Goal: Transaction & Acquisition: Purchase product/service

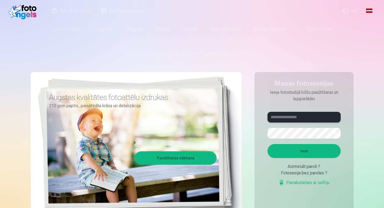
click at [281, 120] on input "text" at bounding box center [303, 117] width 73 height 11
type input "**********"
click at [319, 154] on button "Ieiet" at bounding box center [303, 151] width 73 height 14
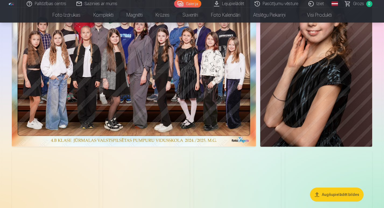
scroll to position [325, 0]
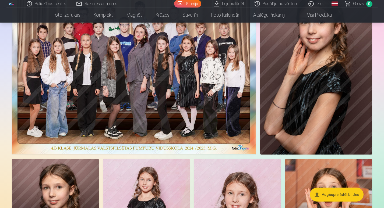
drag, startPoint x: 341, startPoint y: 98, endPoint x: 327, endPoint y: 78, distance: 24.1
click at [327, 78] on img at bounding box center [316, 71] width 112 height 168
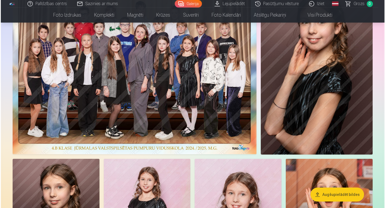
scroll to position [326, 0]
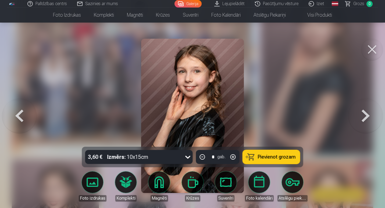
click at [183, 159] on div "3,60 € Izmērs : 10x15cm" at bounding box center [139, 157] width 108 height 14
drag, startPoint x: 276, startPoint y: 72, endPoint x: 306, endPoint y: 33, distance: 49.5
click at [306, 33] on div at bounding box center [192, 104] width 385 height 208
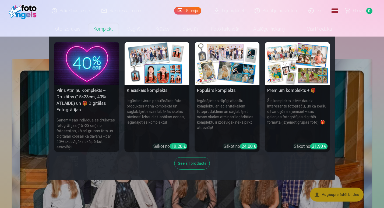
click at [196, 159] on div "See all products" at bounding box center [192, 163] width 36 height 12
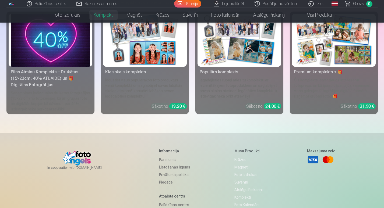
scroll to position [12, 0]
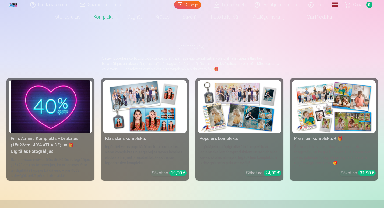
click at [67, 112] on img at bounding box center [50, 106] width 79 height 53
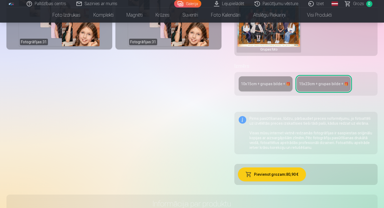
scroll to position [186, 0]
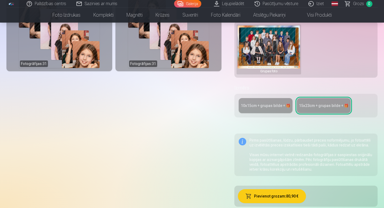
click at [250, 114] on div "10x15сm + grupas bilde + 🎁 15x23сm + grupas bilde + 🎁" at bounding box center [305, 106] width 143 height 24
click at [254, 103] on div "10x15сm + grupas bilde + 🎁" at bounding box center [266, 105] width 50 height 5
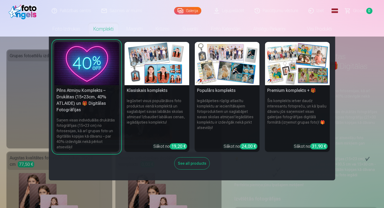
click at [99, 30] on link "Komplekti" at bounding box center [103, 29] width 33 height 15
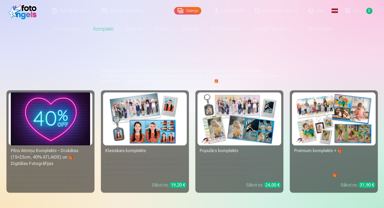
drag, startPoint x: 264, startPoint y: 125, endPoint x: 217, endPoint y: 133, distance: 47.2
click at [217, 133] on img at bounding box center [239, 119] width 79 height 53
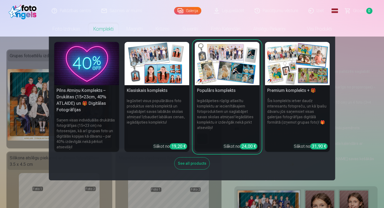
click at [96, 27] on link "Komplekti" at bounding box center [103, 29] width 33 height 15
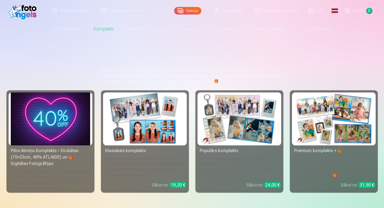
click at [330, 138] on img at bounding box center [333, 119] width 79 height 53
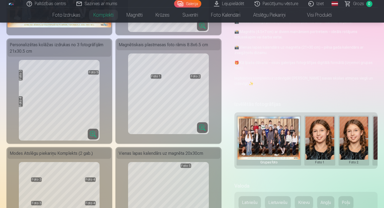
scroll to position [113, 0]
drag, startPoint x: 269, startPoint y: 167, endPoint x: 285, endPoint y: 168, distance: 16.2
click at [285, 168] on div "Grupas foto Foto 1 Foto 2 Foto 3 Foto 4 Foto 5" at bounding box center [305, 141] width 143 height 57
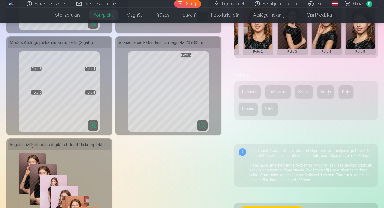
scroll to position [233, 0]
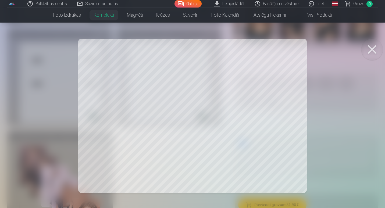
click at [265, 65] on div at bounding box center [192, 104] width 385 height 208
click at [361, 86] on div at bounding box center [192, 104] width 385 height 208
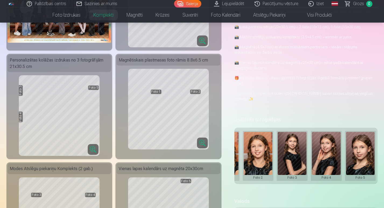
scroll to position [0, 0]
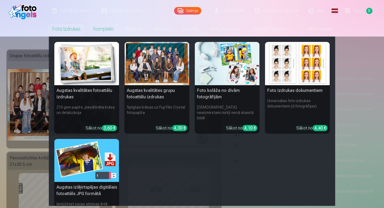
click at [70, 30] on link "Foto izdrukas" at bounding box center [66, 29] width 41 height 15
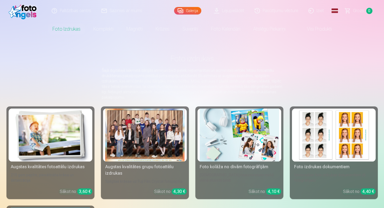
click at [192, 7] on div "Galerija" at bounding box center [189, 11] width 30 height 22
click at [194, 11] on link "Galerija" at bounding box center [187, 11] width 27 height 8
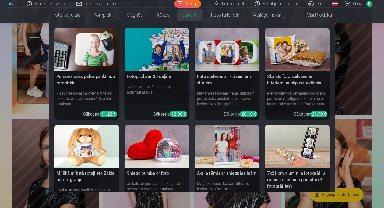
scroll to position [351, 0]
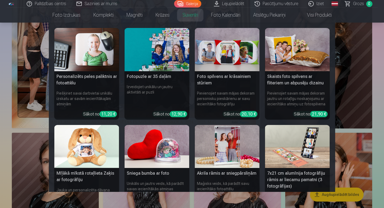
click at [356, 84] on nav "Personalizēts peles paliktnis ar fotoattēlu Piešķiriet savai darbvietai unikālu…" at bounding box center [192, 108] width 384 height 170
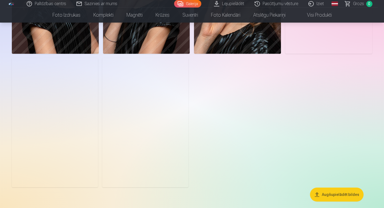
scroll to position [1772, 0]
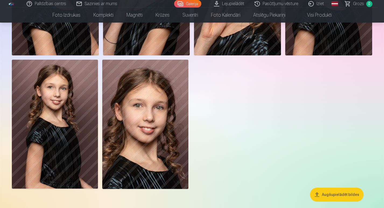
click at [335, 191] on button "Augšupielādēt bildes" at bounding box center [337, 195] width 54 height 14
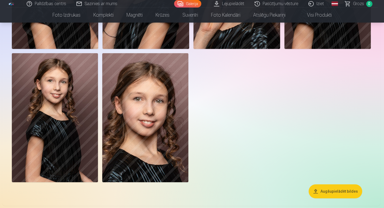
scroll to position [1778, 0]
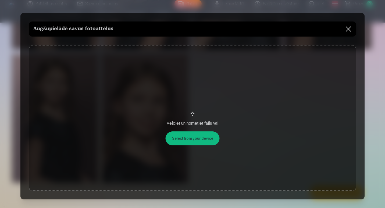
click at [346, 28] on button at bounding box center [348, 29] width 15 height 15
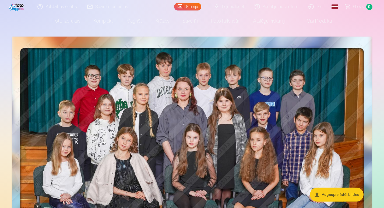
scroll to position [0, 0]
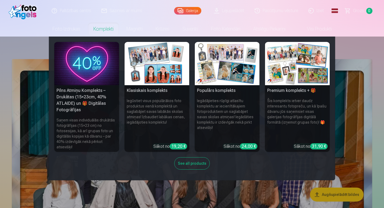
click at [96, 30] on link "Komplekti" at bounding box center [103, 29] width 33 height 15
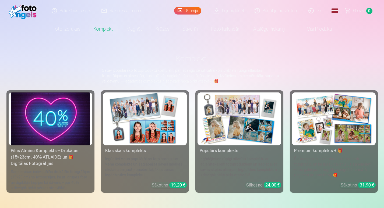
click at [193, 8] on link "Galerija" at bounding box center [187, 11] width 27 height 8
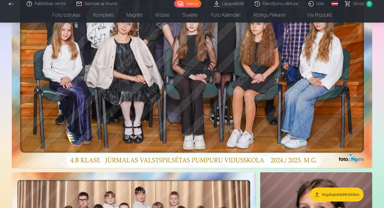
scroll to position [139, 0]
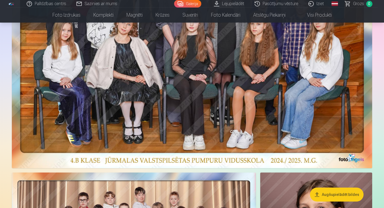
click at [212, 115] on img at bounding box center [192, 44] width 360 height 248
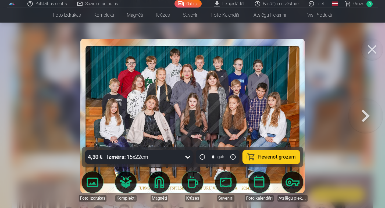
click at [367, 117] on button at bounding box center [366, 115] width 34 height 51
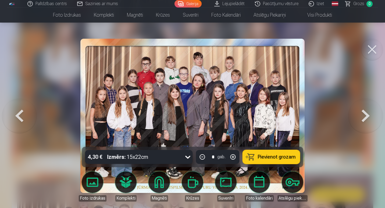
click at [367, 117] on button at bounding box center [366, 115] width 34 height 51
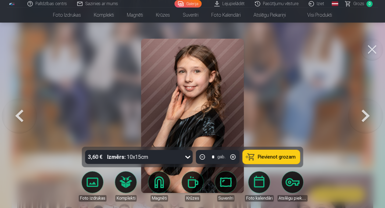
click at [369, 47] on button at bounding box center [373, 50] width 22 height 22
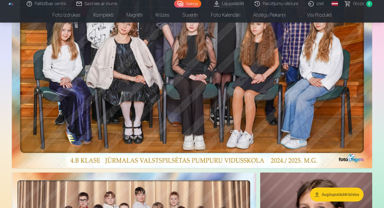
click at [242, 6] on link "Lejupielādēt" at bounding box center [229, 4] width 41 height 8
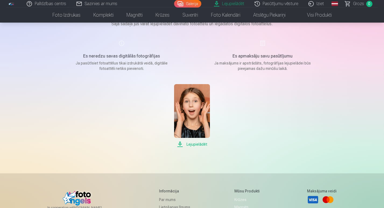
scroll to position [52, 0]
click at [196, 144] on span "Lejupielādēt" at bounding box center [192, 144] width 36 height 6
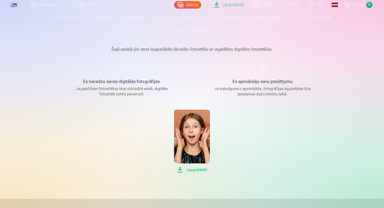
scroll to position [0, 0]
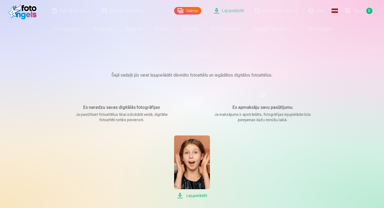
click at [121, 93] on div "Es neredzu savas digitālās fotogrāfijas Ja pasūtīsiet fotoattēlus tikai izdrukā…" at bounding box center [122, 106] width 128 height 31
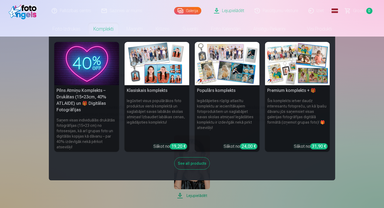
click at [102, 28] on link "Komplekti" at bounding box center [103, 29] width 33 height 15
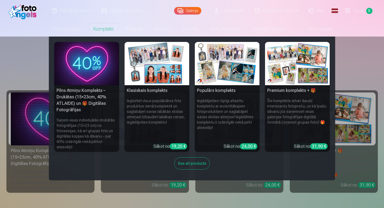
click at [294, 104] on h6 "Šis komplekts ietver daudz interesantu fotopreču, un kā īpašu dāvanu jūs saņems…" at bounding box center [297, 118] width 65 height 45
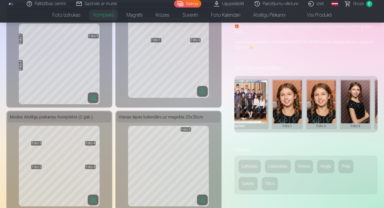
scroll to position [0, 43]
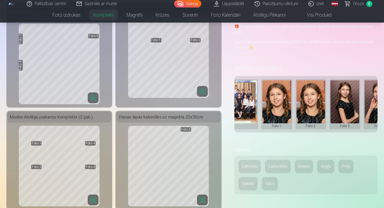
click at [277, 98] on button at bounding box center [276, 104] width 29 height 48
click at [299, 65] on div at bounding box center [192, 104] width 384 height 208
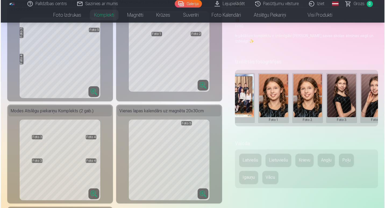
scroll to position [0, 30]
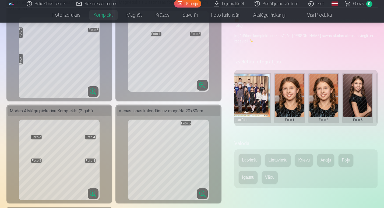
click at [288, 103] on button at bounding box center [289, 98] width 29 height 48
click at [289, 97] on button "Nomainiet foto" at bounding box center [289, 97] width 44 height 15
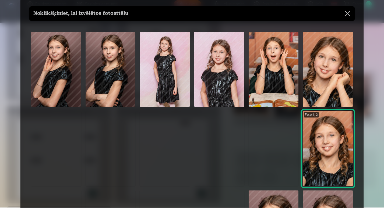
scroll to position [12, 0]
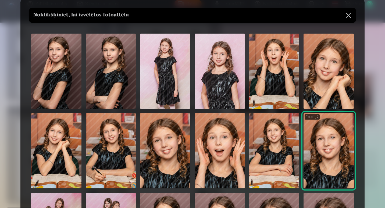
click at [336, 82] on img at bounding box center [329, 71] width 50 height 75
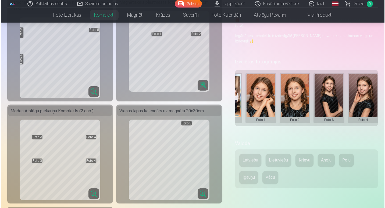
scroll to position [0, 60]
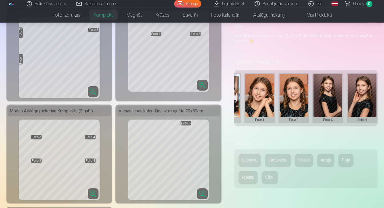
click at [302, 105] on button at bounding box center [294, 98] width 29 height 48
click at [296, 98] on button "Nomainiet foto" at bounding box center [294, 97] width 44 height 15
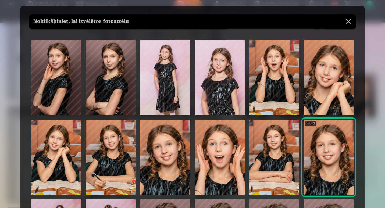
scroll to position [1, 0]
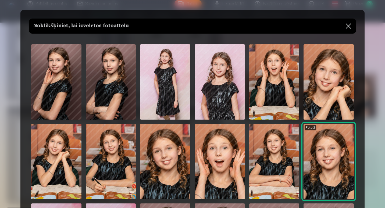
click at [345, 28] on button at bounding box center [348, 26] width 15 height 15
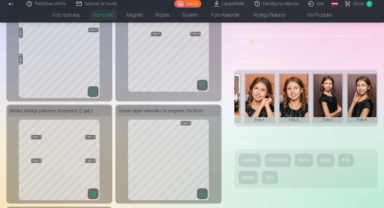
click at [323, 95] on button at bounding box center [327, 98] width 29 height 48
click at [321, 99] on button "Nomainiet foto" at bounding box center [328, 97] width 44 height 15
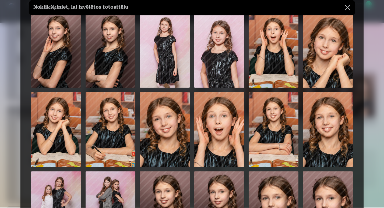
scroll to position [0, 0]
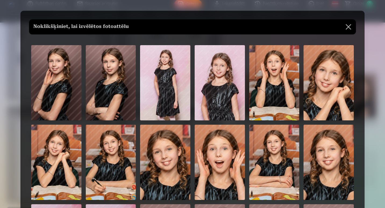
click at [224, 86] on img at bounding box center [220, 82] width 50 height 75
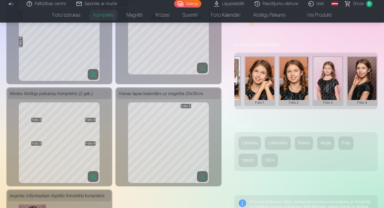
scroll to position [173, 0]
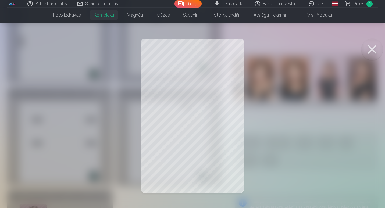
click at [369, 51] on button at bounding box center [373, 50] width 22 height 22
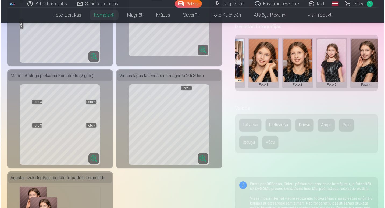
scroll to position [0, 96]
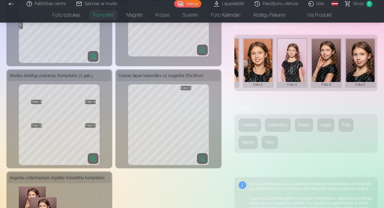
click at [360, 70] on button at bounding box center [360, 63] width 29 height 48
click at [359, 62] on button "Nomainiet foto" at bounding box center [360, 62] width 44 height 15
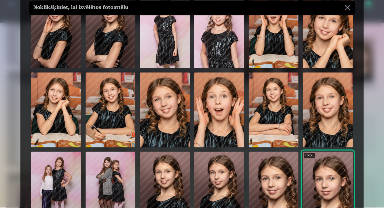
scroll to position [52, 0]
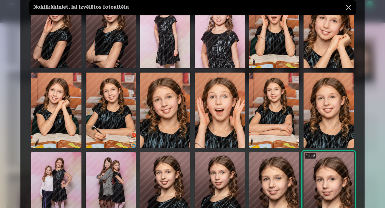
click at [57, 117] on img at bounding box center [56, 110] width 50 height 75
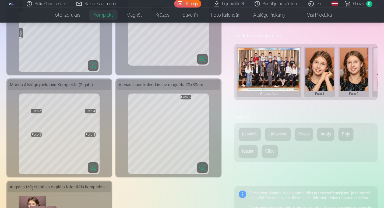
scroll to position [182, 0]
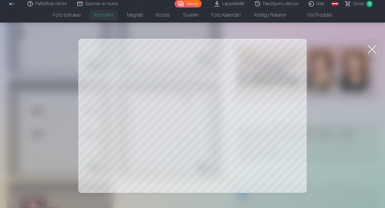
click at [373, 52] on button at bounding box center [373, 50] width 22 height 22
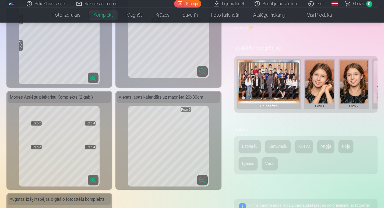
scroll to position [169, 0]
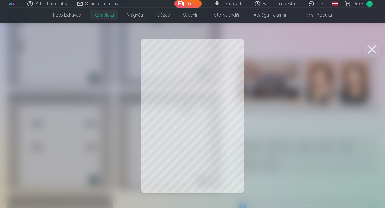
click at [372, 51] on button at bounding box center [373, 50] width 22 height 22
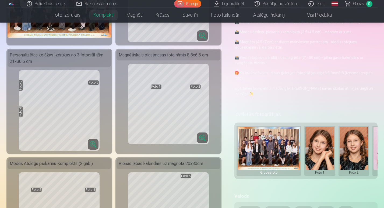
scroll to position [103, 0]
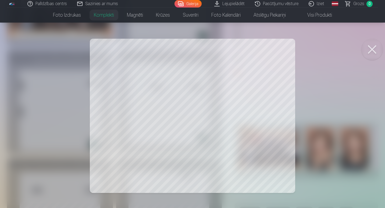
click at [371, 52] on button at bounding box center [373, 50] width 22 height 22
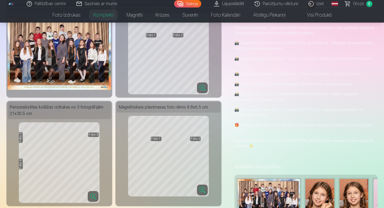
scroll to position [51, 0]
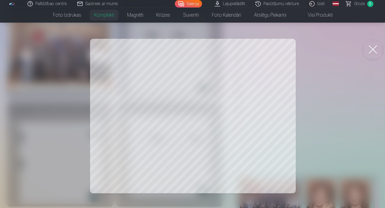
click at [39, 151] on div at bounding box center [192, 104] width 385 height 208
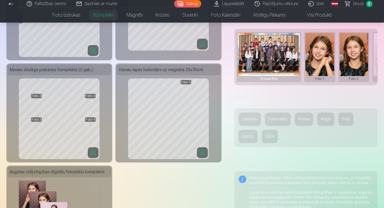
scroll to position [197, 0]
click at [249, 124] on button "Latviešu" at bounding box center [250, 119] width 22 height 13
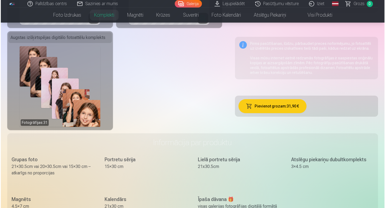
scroll to position [331, 0]
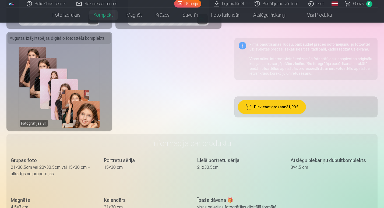
click at [284, 107] on button "Pievienot grozam : 31,90 €" at bounding box center [272, 107] width 68 height 14
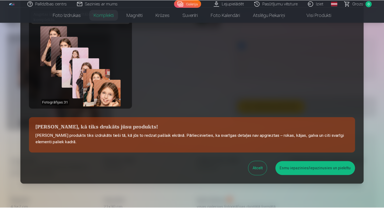
scroll to position [209, 0]
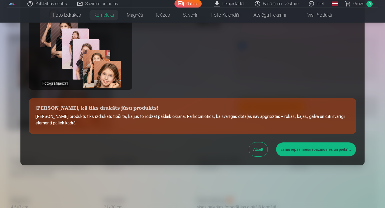
click at [302, 152] on button "Esmu iepazinies/iepazinusies un piekrītu" at bounding box center [316, 150] width 80 height 14
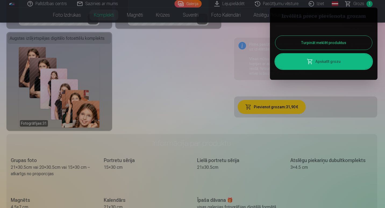
click at [346, 44] on button "Turpināt meklēt produktus" at bounding box center [324, 43] width 97 height 14
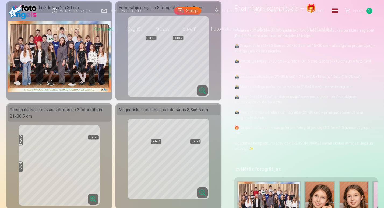
scroll to position [0, 0]
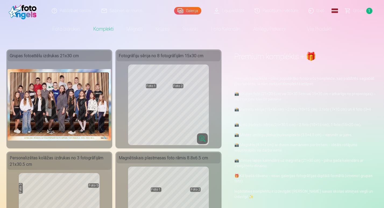
click at [190, 13] on link "Galerija" at bounding box center [187, 11] width 27 height 8
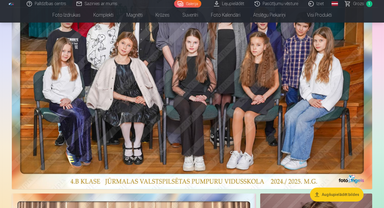
scroll to position [118, 0]
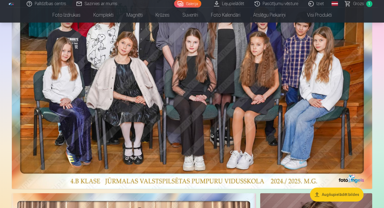
click at [256, 146] on img at bounding box center [192, 65] width 360 height 248
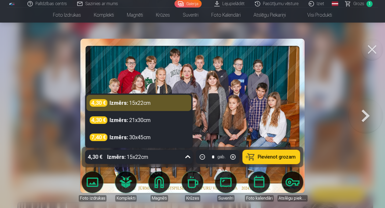
click at [187, 157] on icon at bounding box center [187, 157] width 5 height 3
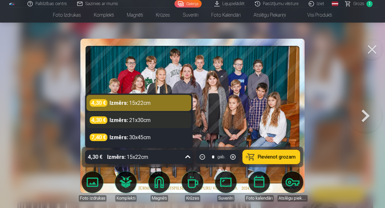
click at [125, 125] on div "4,30 € Izmērs : 21x30cm" at bounding box center [139, 120] width 105 height 16
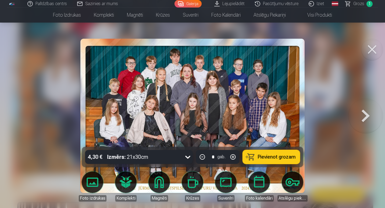
click at [292, 156] on span "Pievienot grozam" at bounding box center [277, 157] width 38 height 5
click at [372, 51] on button at bounding box center [373, 50] width 22 height 22
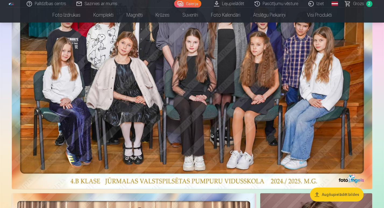
click at [360, 5] on span "Grozs" at bounding box center [358, 4] width 11 height 6
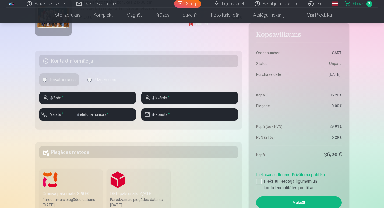
scroll to position [189, 0]
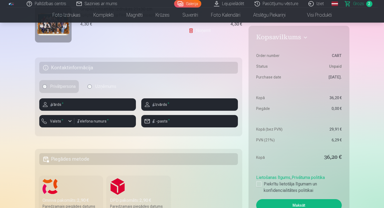
click at [99, 69] on h5 "Kontaktinformācija" at bounding box center [138, 68] width 199 height 12
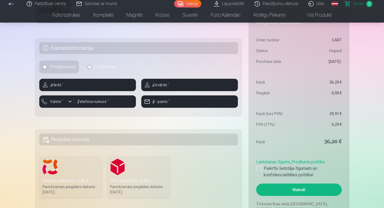
scroll to position [209, 0]
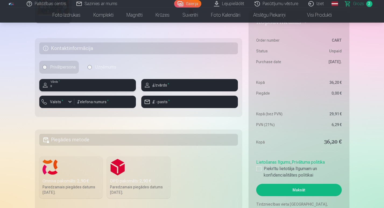
click at [97, 85] on input "text" at bounding box center [87, 85] width 97 height 12
click at [99, 62] on label "Uzņēmums" at bounding box center [101, 67] width 35 height 13
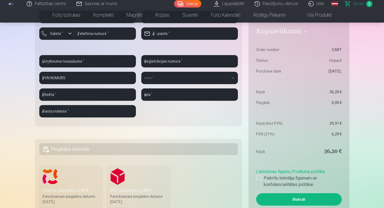
scroll to position [284, 0]
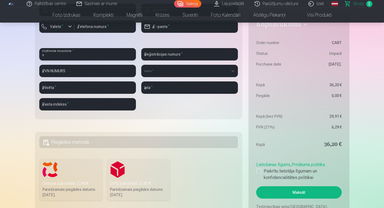
click at [78, 53] on input "text" at bounding box center [87, 54] width 97 height 12
type input "**********"
type input "******"
type input "**********"
type input "********"
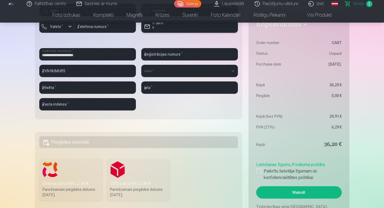
type input "**********"
select select "******"
type input "****"
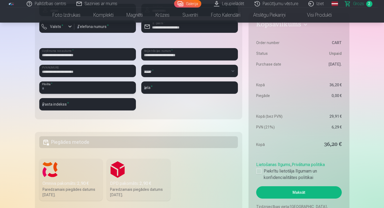
type input "**********"
type input "*******"
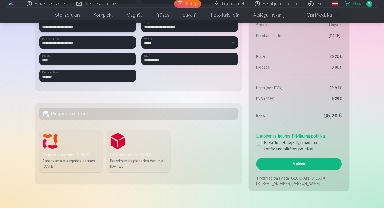
scroll to position [313, 0]
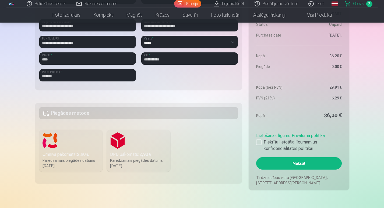
click at [77, 135] on label "Omniva pakomāts : 2,90 € Paredzamais piegādes datums 13.09.2025." at bounding box center [71, 151] width 64 height 42
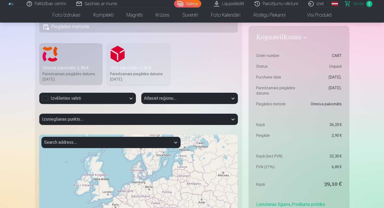
scroll to position [400, 0]
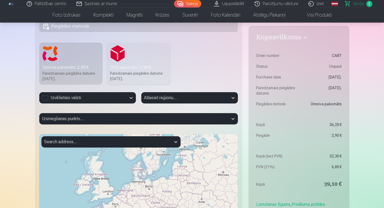
click at [59, 96] on div "Izvēlieties valsti" at bounding box center [83, 98] width 82 height 6
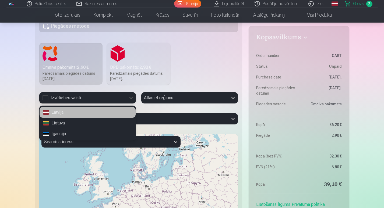
click at [59, 115] on div "Latvija" at bounding box center [88, 112] width 96 height 11
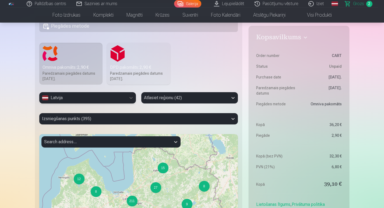
click at [173, 99] on div at bounding box center [185, 98] width 82 height 8
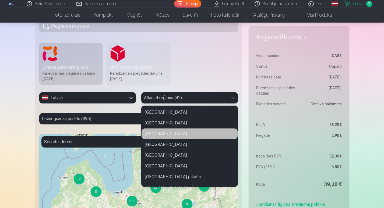
type input "*"
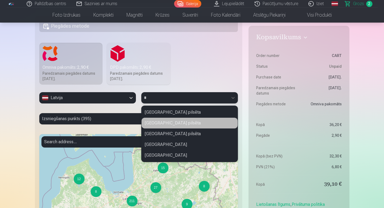
click at [169, 121] on div "Jūrmalas pilsēta" at bounding box center [190, 123] width 96 height 11
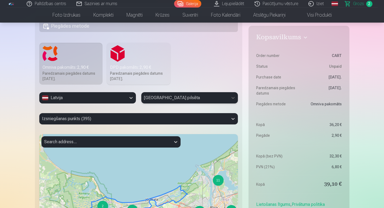
click at [105, 120] on div at bounding box center [134, 119] width 184 height 8
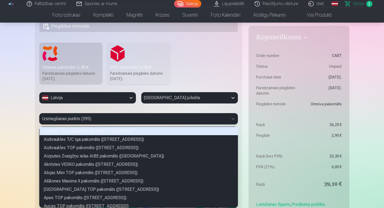
scroll to position [79, 197]
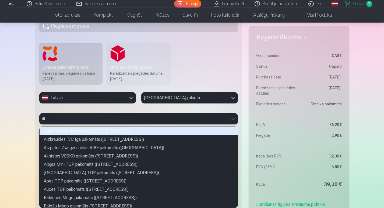
type input "*"
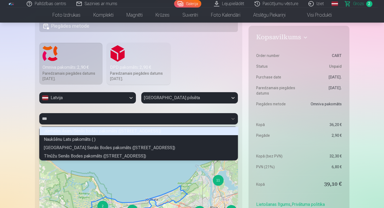
scroll to position [24, 197]
type input "****"
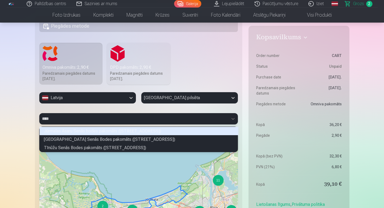
click at [110, 133] on div "Jūrmalas Asaru Senās bodes pakomāts (Asaru prospekts 14)" at bounding box center [139, 131] width 199 height 8
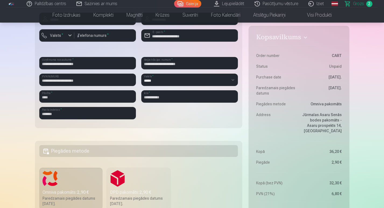
scroll to position [275, 0]
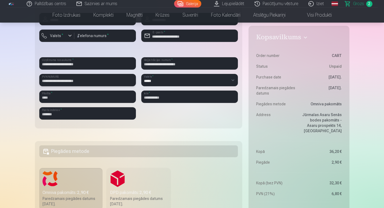
drag, startPoint x: 93, startPoint y: 84, endPoint x: 0, endPoint y: 84, distance: 93.1
type input "**"
drag, startPoint x: 192, startPoint y: 66, endPoint x: 120, endPoint y: 73, distance: 72.4
click at [120, 73] on div "**********" at bounding box center [138, 68] width 199 height 111
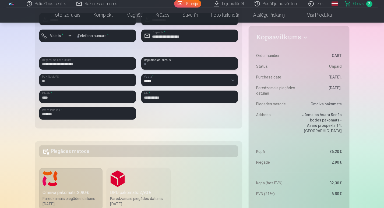
drag, startPoint x: 18, startPoint y: 100, endPoint x: 158, endPoint y: 65, distance: 144.6
click at [158, 65] on input "text" at bounding box center [189, 63] width 97 height 12
paste input "**********"
type input "**********"
click at [93, 83] on input "**" at bounding box center [87, 80] width 97 height 12
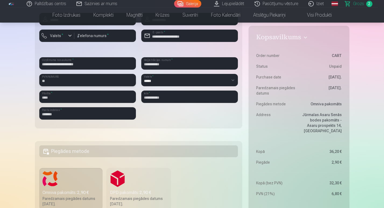
paste input "**********"
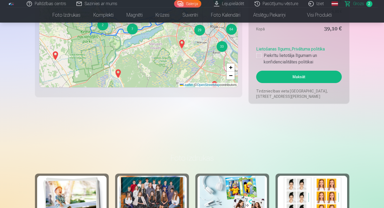
scroll to position [559, 0]
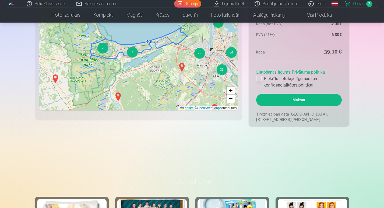
type input "**********"
click at [260, 79] on div at bounding box center [258, 78] width 5 height 5
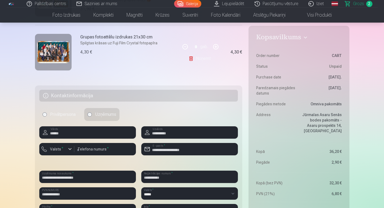
scroll to position [112, 0]
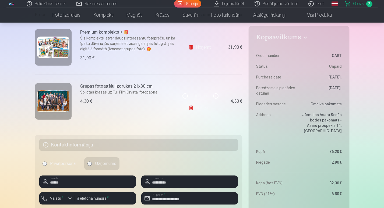
drag, startPoint x: 360, startPoint y: 5, endPoint x: 9, endPoint y: 106, distance: 365.6
click at [86, 42] on p "Šis komplekts ietver daudz interesantu fotopreču, un kā īpašu dāvanu jūs saņems…" at bounding box center [128, 44] width 97 height 16
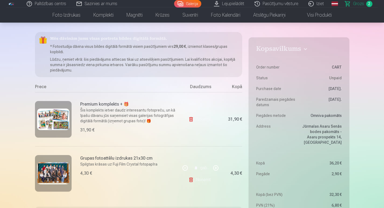
scroll to position [38, 0]
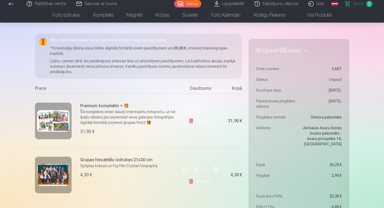
click at [55, 116] on img at bounding box center [53, 121] width 32 height 22
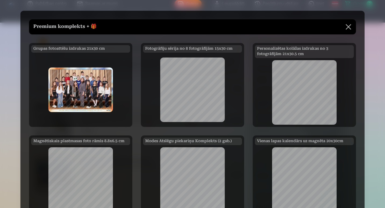
click at [8, 88] on div at bounding box center [192, 104] width 385 height 208
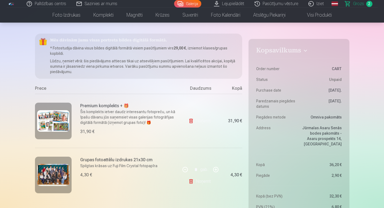
scroll to position [0, 0]
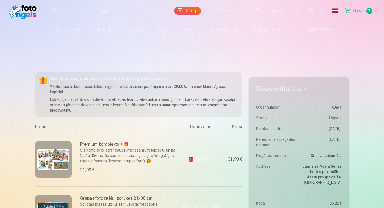
drag, startPoint x: 196, startPoint y: 10, endPoint x: 302, endPoint y: 50, distance: 113.9
click at [302, 50] on h1 "Jūsu iepirkumu grozs" at bounding box center [192, 55] width 314 height 10
click at [192, 9] on link "Galerija" at bounding box center [187, 11] width 27 height 8
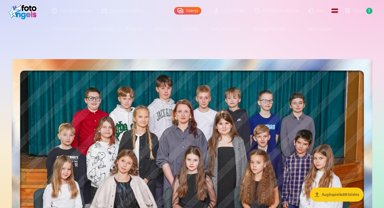
click at [364, 12] on link "Grozs 2" at bounding box center [359, 11] width 38 height 22
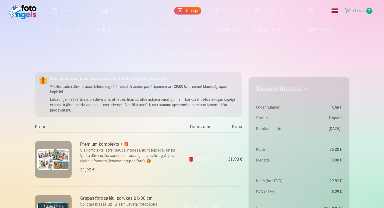
click at [234, 7] on link "Lejupielādēt" at bounding box center [229, 11] width 41 height 22
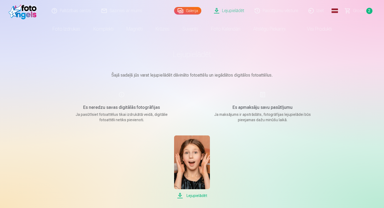
click at [357, 15] on link "Grozs 2" at bounding box center [359, 11] width 38 height 22
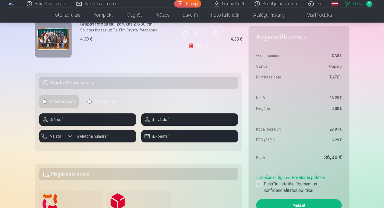
scroll to position [175, 0]
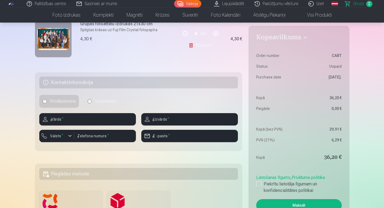
click at [92, 101] on label "Uzņēmums" at bounding box center [101, 101] width 35 height 13
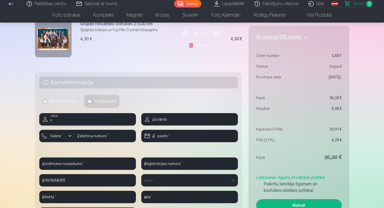
click at [84, 123] on input "text" at bounding box center [87, 119] width 97 height 12
type input "******"
type input "**********"
type input "********"
type input "**********"
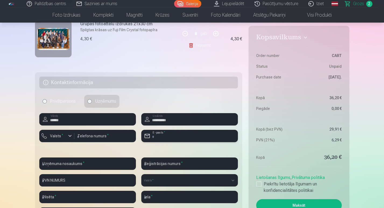
type input "**********"
select select "******"
type input "****"
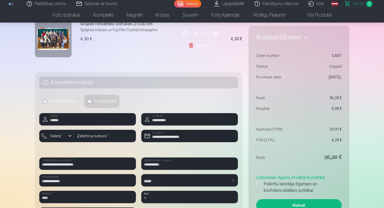
type input "**********"
type input "*******"
drag, startPoint x: 34, startPoint y: 136, endPoint x: 13, endPoint y: 136, distance: 21.5
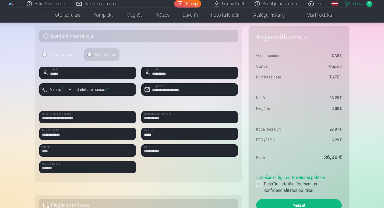
scroll to position [226, 0]
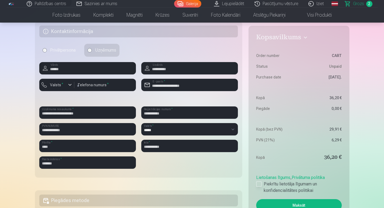
click at [259, 184] on div at bounding box center [258, 184] width 5 height 5
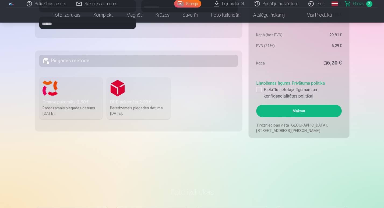
scroll to position [367, 0]
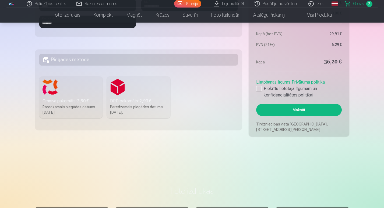
click at [92, 103] on div "Omniva pakomāts : 2,90 €" at bounding box center [71, 101] width 57 height 6
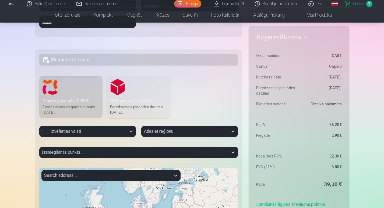
click at [101, 134] on div "Izvēlieties valsti" at bounding box center [83, 131] width 82 height 6
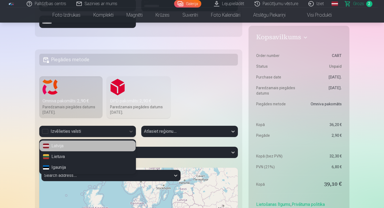
click at [90, 146] on div "Latvija" at bounding box center [88, 146] width 96 height 11
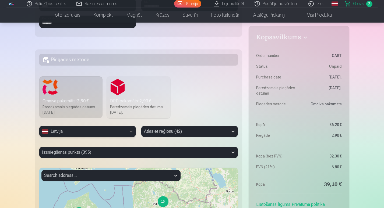
click at [160, 132] on div "Atlasiet reģionu (42)" at bounding box center [189, 131] width 97 height 11
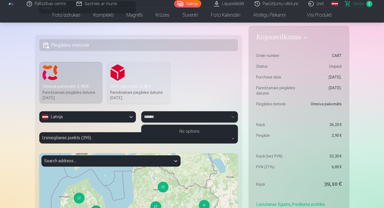
type input "*****"
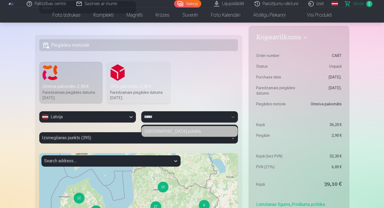
click at [160, 132] on div "Jūrmalas pilsēta" at bounding box center [190, 131] width 96 height 11
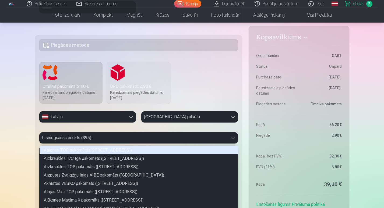
scroll to position [402, 0]
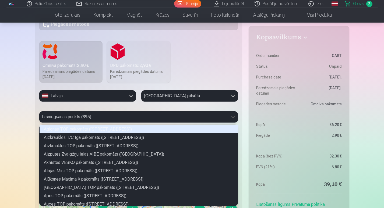
click at [132, 123] on div "395 results available. Use Up and Down to choose options, press Enter to select…" at bounding box center [138, 116] width 199 height 11
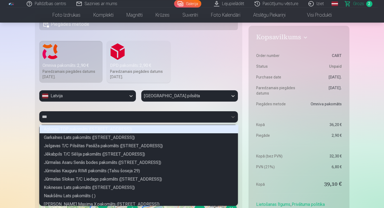
type input "****"
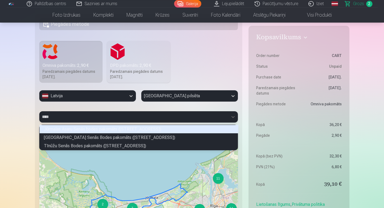
click at [108, 128] on div "Jūrmalas Asaru Senās bodes pakomāts (Asaru prospekts 14)" at bounding box center [139, 129] width 199 height 8
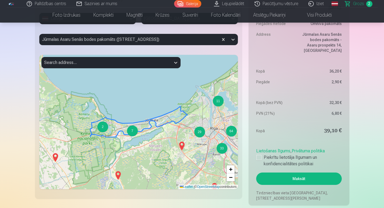
scroll to position [480, 0]
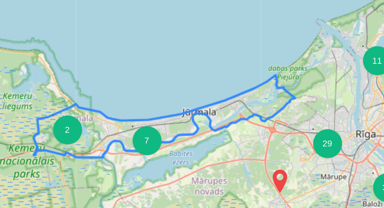
click at [124, 124] on div "4 5 4 2 5 2 15 4 6 3 11 6 3 12 2 7 29 8 3 64 3 33 2 9 2 2 2 + − Leaflet | © Ope…" at bounding box center [138, 121] width 199 height 135
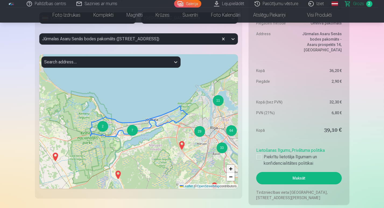
click at [230, 170] on span "+" at bounding box center [230, 168] width 3 height 7
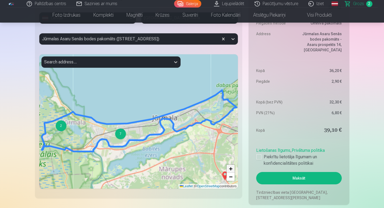
click at [230, 170] on span "+" at bounding box center [230, 168] width 3 height 7
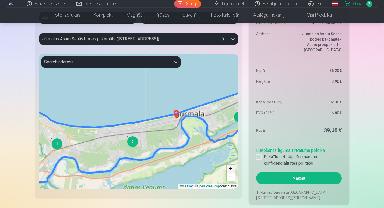
click at [230, 170] on span "+" at bounding box center [230, 168] width 3 height 7
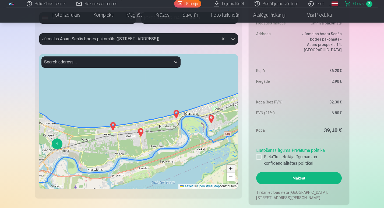
click at [230, 170] on span "+" at bounding box center [230, 168] width 3 height 7
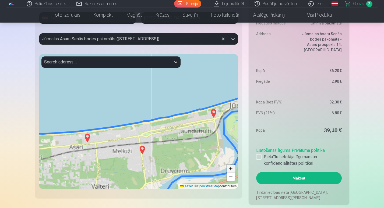
click at [230, 170] on span "+" at bounding box center [230, 168] width 3 height 7
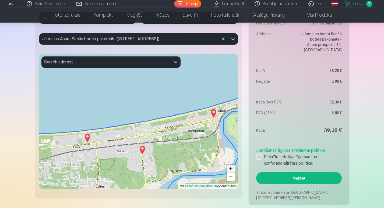
click at [230, 170] on span "+" at bounding box center [230, 168] width 3 height 7
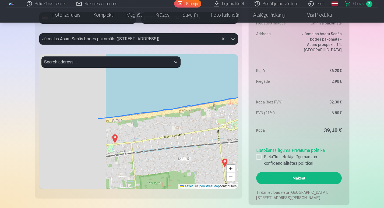
drag, startPoint x: 111, startPoint y: 161, endPoint x: 205, endPoint y: 129, distance: 99.7
click at [205, 129] on div "+ − Leaflet | © OpenStreetMap contributors" at bounding box center [138, 121] width 199 height 135
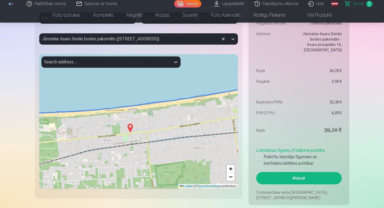
click at [129, 129] on img at bounding box center [130, 128] width 9 height 13
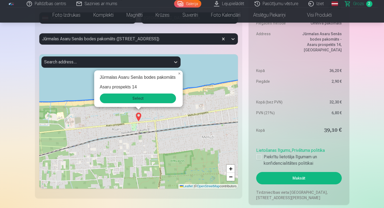
click at [138, 99] on button "Select" at bounding box center [138, 99] width 76 height 10
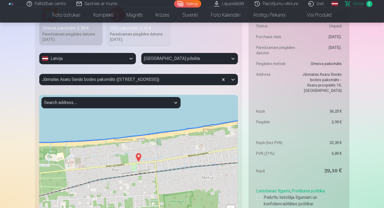
scroll to position [567, 0]
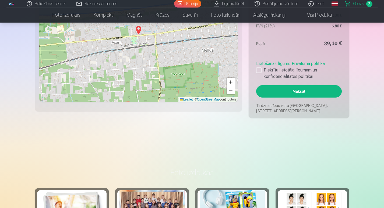
click at [308, 90] on button "Maksāt" at bounding box center [298, 91] width 85 height 12
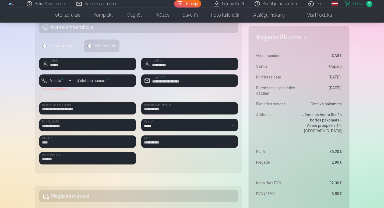
scroll to position [230, 0]
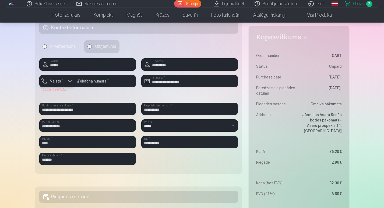
click at [68, 82] on div "button" at bounding box center [70, 81] width 6 height 6
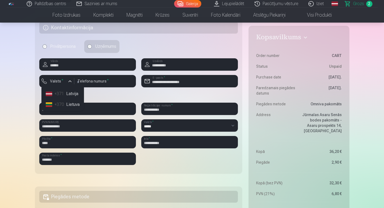
click at [64, 93] on div "+371" at bounding box center [59, 94] width 11 height 6
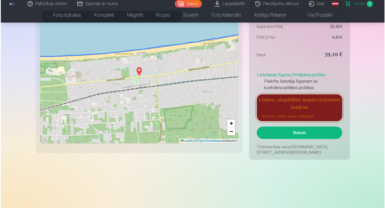
scroll to position [526, 0]
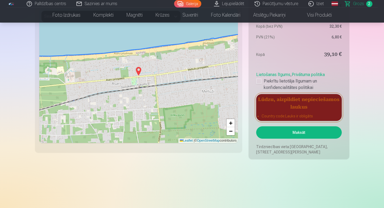
click at [292, 135] on button "Maksāt" at bounding box center [298, 132] width 85 height 12
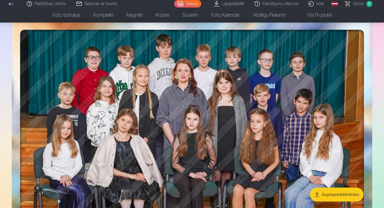
scroll to position [36, 0]
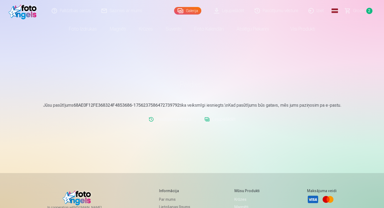
click at [219, 119] on link "Lejupielādēt" at bounding box center [219, 119] width 35 height 11
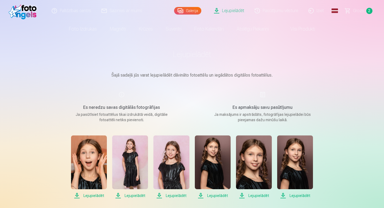
click at [228, 9] on link "Lejupielādēt" at bounding box center [229, 11] width 41 height 22
click at [232, 11] on link "Lejupielādēt" at bounding box center [229, 11] width 41 height 22
click at [184, 7] on link "Galerija" at bounding box center [187, 11] width 27 height 8
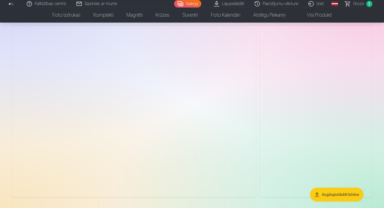
scroll to position [283, 0]
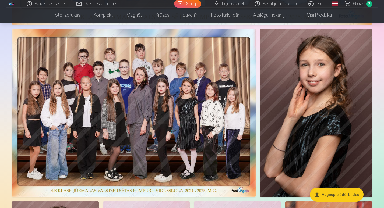
click at [149, 129] on img at bounding box center [134, 113] width 244 height 168
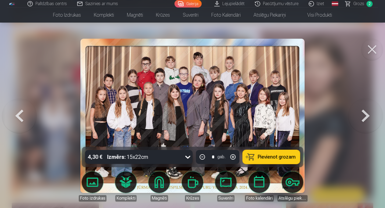
click at [362, 120] on button at bounding box center [366, 115] width 34 height 51
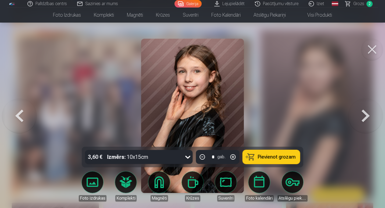
click at [362, 120] on button at bounding box center [366, 115] width 34 height 51
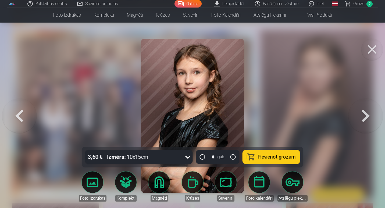
click at [362, 120] on button at bounding box center [366, 115] width 34 height 51
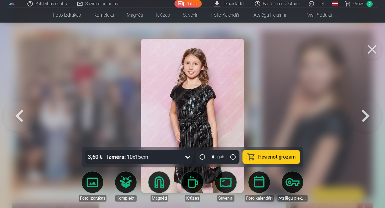
click at [362, 120] on button at bounding box center [366, 115] width 34 height 51
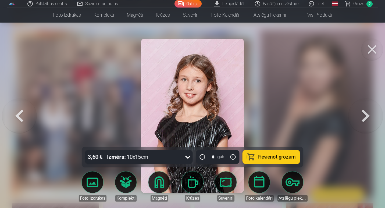
click at [362, 120] on button at bounding box center [366, 115] width 34 height 51
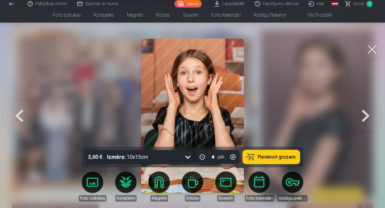
click at [376, 51] on button at bounding box center [373, 50] width 22 height 22
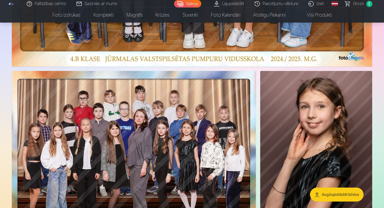
scroll to position [241, 0]
click at [233, 1] on link "Lejupielādēt" at bounding box center [229, 4] width 41 height 8
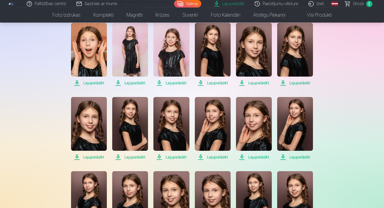
scroll to position [131, 0]
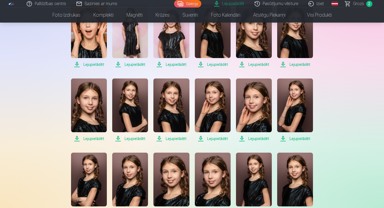
click at [98, 65] on span "Lejupielādēt" at bounding box center [89, 64] width 36 height 6
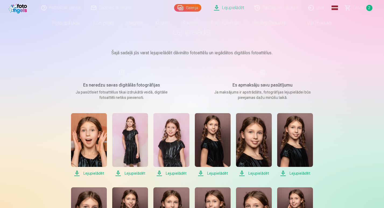
scroll to position [0, 0]
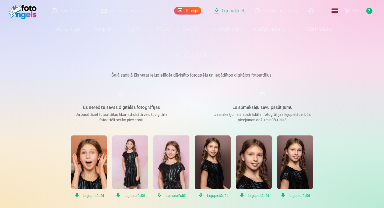
click at [231, 10] on link "Lejupielādēt" at bounding box center [229, 11] width 41 height 22
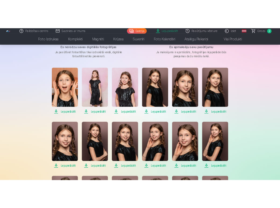
scroll to position [82, 0]
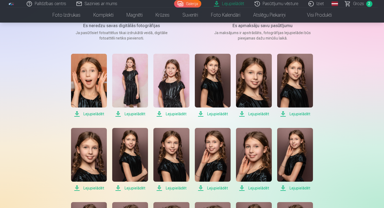
click at [124, 114] on span "Lejupielādēt" at bounding box center [130, 114] width 36 height 6
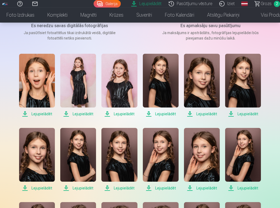
click at [122, 116] on span "Lejupielādēt" at bounding box center [119, 114] width 36 height 6
click at [162, 112] on span "Lejupielādēt" at bounding box center [161, 114] width 36 height 6
drag, startPoint x: 206, startPoint y: 115, endPoint x: 198, endPoint y: 108, distance: 9.8
click at [198, 108] on link "Lejupielādēt" at bounding box center [202, 86] width 36 height 64
click at [249, 113] on span "Lejupielādēt" at bounding box center [243, 114] width 36 height 6
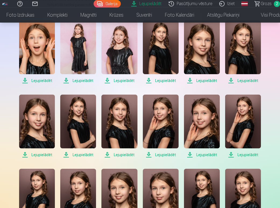
scroll to position [115, 0]
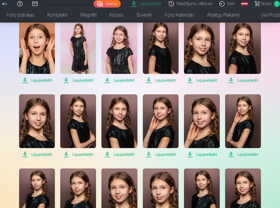
click at [44, 153] on span "Lejupielādēt" at bounding box center [37, 154] width 36 height 6
click at [76, 155] on span "Lejupielādēt" at bounding box center [78, 154] width 36 height 6
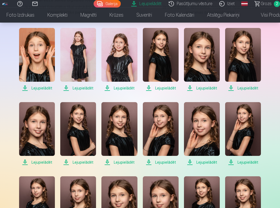
scroll to position [108, 0]
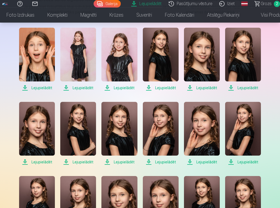
click at [126, 163] on span "Lejupielādēt" at bounding box center [119, 162] width 36 height 6
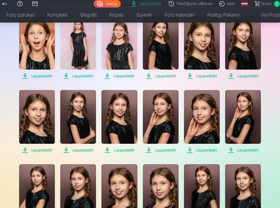
scroll to position [122, 0]
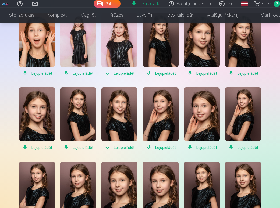
drag, startPoint x: 153, startPoint y: 145, endPoint x: 157, endPoint y: 152, distance: 8.2
click at [162, 149] on span "Lejupielādēt" at bounding box center [161, 148] width 36 height 6
click at [196, 147] on span "Lejupielādēt" at bounding box center [202, 148] width 36 height 6
click at [243, 149] on span "Lejupielādēt" at bounding box center [243, 148] width 36 height 6
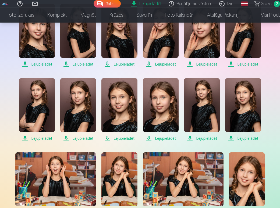
scroll to position [206, 0]
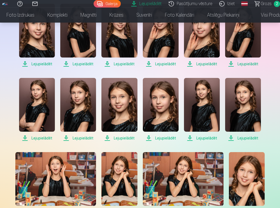
click at [35, 139] on span "Lejupielādēt" at bounding box center [37, 138] width 36 height 6
click at [80, 138] on span "Lejupielādēt" at bounding box center [78, 138] width 36 height 6
click at [60, 78] on link "Lejupielādēt" at bounding box center [78, 110] width 36 height 64
click at [117, 137] on span "Lejupielādēt" at bounding box center [119, 138] width 36 height 6
drag, startPoint x: 165, startPoint y: 138, endPoint x: 160, endPoint y: 143, distance: 6.5
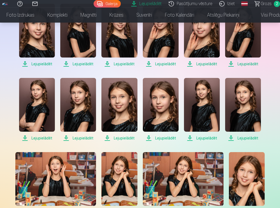
click at [160, 143] on div "Lejupielādēt Lejupielādēt Lejupielādēt Lejupielādēt Lejupielādēt Lejupielādēt L…" at bounding box center [140, 146] width 269 height 435
click at [164, 139] on span "Lejupielādēt" at bounding box center [161, 138] width 36 height 6
click at [212, 137] on span "Lejupielādēt" at bounding box center [202, 138] width 36 height 6
click at [243, 138] on span "Lejupielādēt" at bounding box center [243, 138] width 36 height 6
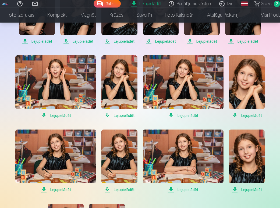
scroll to position [286, 0]
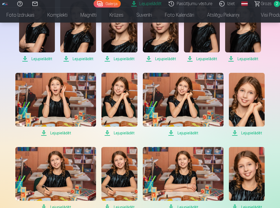
click at [67, 114] on img at bounding box center [55, 100] width 81 height 54
click at [118, 112] on img at bounding box center [119, 100] width 36 height 54
click at [191, 104] on img at bounding box center [183, 100] width 81 height 54
click at [250, 107] on img at bounding box center [247, 100] width 36 height 54
click at [64, 170] on img at bounding box center [55, 174] width 81 height 54
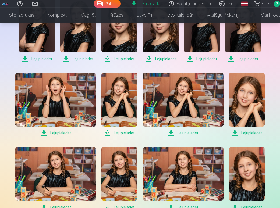
click at [121, 178] on img at bounding box center [119, 174] width 36 height 54
click at [167, 181] on img at bounding box center [183, 174] width 81 height 54
click at [247, 172] on img at bounding box center [247, 174] width 36 height 54
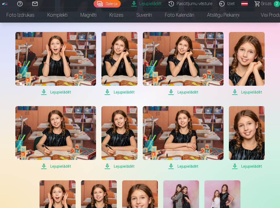
scroll to position [329, 0]
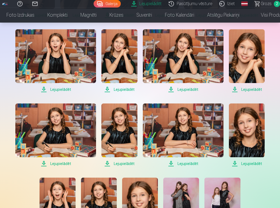
click at [252, 143] on img at bounding box center [247, 131] width 36 height 54
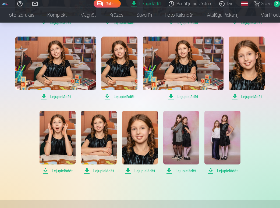
scroll to position [396, 0]
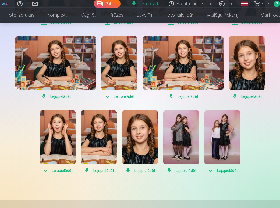
click at [54, 138] on img at bounding box center [58, 138] width 36 height 54
click at [97, 145] on img at bounding box center [99, 138] width 36 height 54
click at [139, 143] on img at bounding box center [140, 138] width 36 height 54
click at [175, 142] on img at bounding box center [181, 138] width 36 height 54
click at [214, 143] on img at bounding box center [223, 138] width 36 height 54
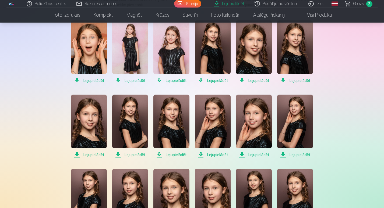
scroll to position [0, 0]
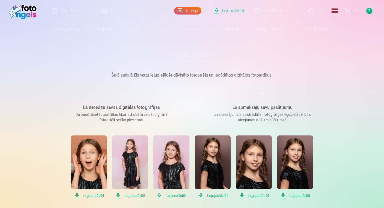
click at [225, 11] on link "Lejupielādēt" at bounding box center [229, 11] width 41 height 22
click at [198, 9] on link "Galerija" at bounding box center [187, 11] width 27 height 8
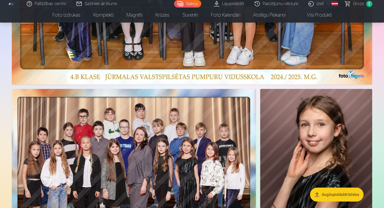
scroll to position [230, 0]
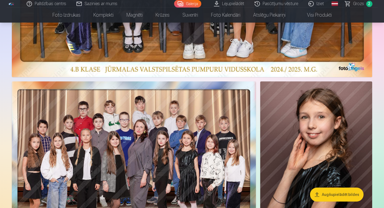
click at [179, 97] on img at bounding box center [134, 166] width 244 height 168
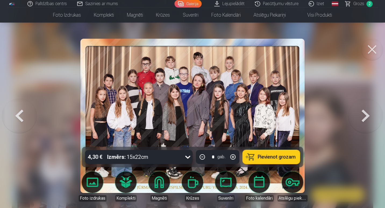
click at [340, 190] on div at bounding box center [192, 104] width 385 height 208
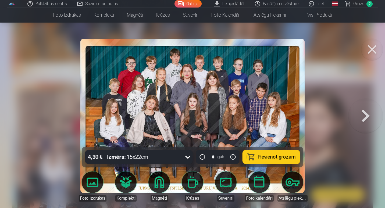
click at [369, 51] on button at bounding box center [373, 50] width 22 height 22
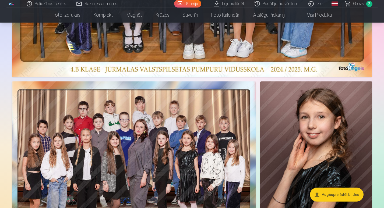
click at [272, 5] on link "Pasūtījumu vēsture" at bounding box center [277, 4] width 54 height 8
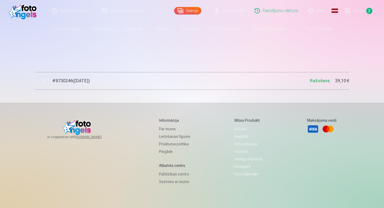
click at [46, 80] on button "# 8730246 ( 26.08.2025 ) Ražošana 39,10 €" at bounding box center [192, 81] width 314 height 18
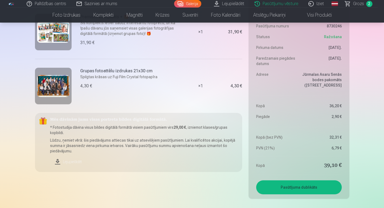
scroll to position [99, 0]
click at [72, 162] on link "Lejupielādēt" at bounding box center [144, 162] width 188 height 12
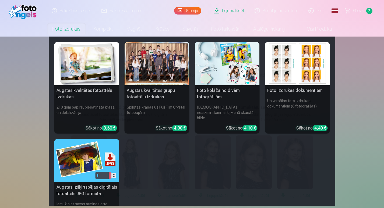
click at [102, 150] on img at bounding box center [86, 160] width 65 height 43
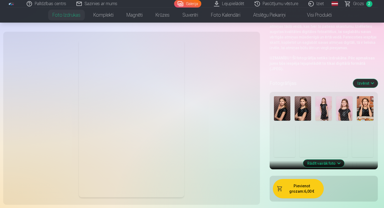
scroll to position [91, 0]
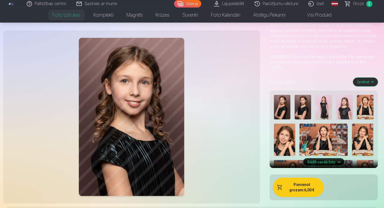
click at [333, 158] on button "Rādīt vairāk foto" at bounding box center [323, 162] width 41 height 8
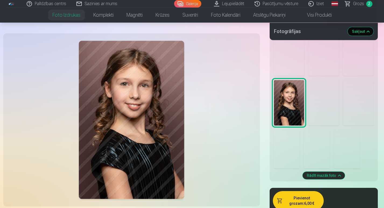
scroll to position [614, 0]
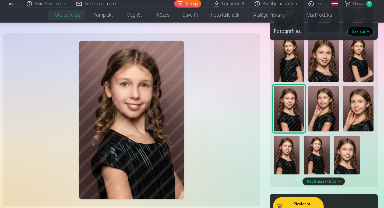
click at [326, 109] on img at bounding box center [323, 108] width 30 height 45
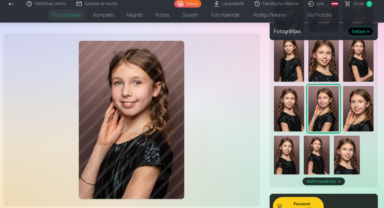
click at [354, 104] on img at bounding box center [358, 108] width 30 height 45
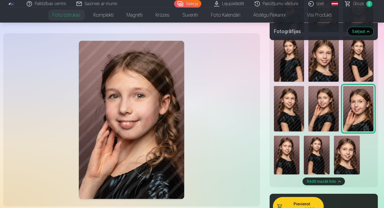
click at [328, 92] on img at bounding box center [323, 108] width 30 height 45
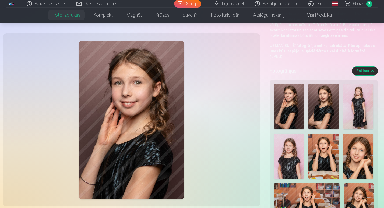
scroll to position [81, 0]
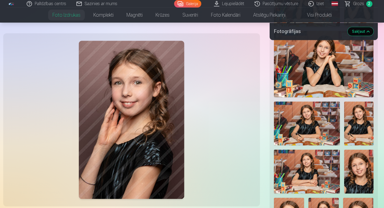
click at [327, 68] on img at bounding box center [324, 64] width 100 height 66
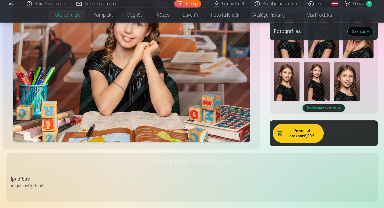
scroll to position [688, 0]
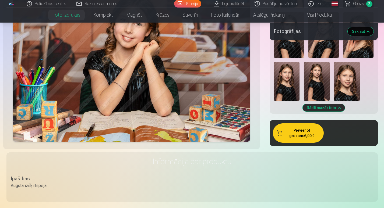
click at [309, 124] on button "Pievienot grozam : 6,00 €" at bounding box center [298, 133] width 51 height 19
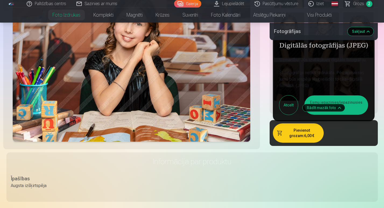
click at [360, 3] on span "Grozs" at bounding box center [358, 4] width 11 height 6
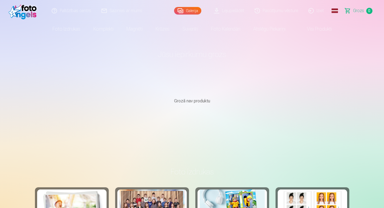
click at [358, 11] on span "Grozs" at bounding box center [358, 11] width 11 height 6
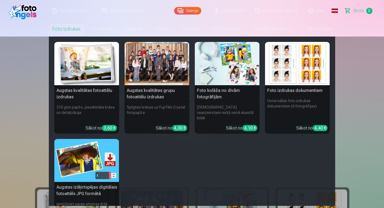
click at [94, 165] on img at bounding box center [86, 160] width 65 height 43
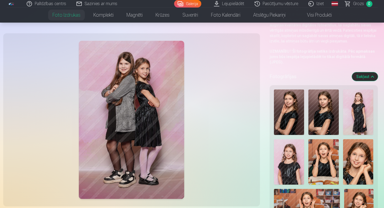
scroll to position [96, 0]
click at [327, 142] on img at bounding box center [323, 162] width 30 height 45
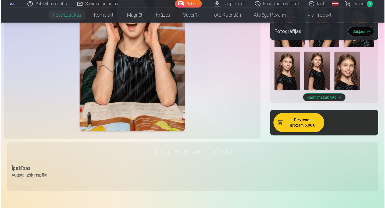
scroll to position [696, 0]
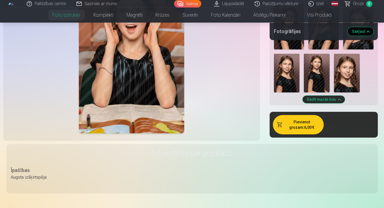
click at [300, 123] on button "Pievienot grozam : 6,00 €" at bounding box center [298, 124] width 51 height 19
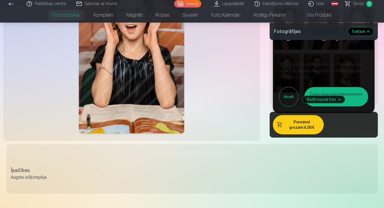
click at [355, 88] on button "Esmu iepazinies/iepazinusies un piekrītu" at bounding box center [336, 96] width 64 height 19
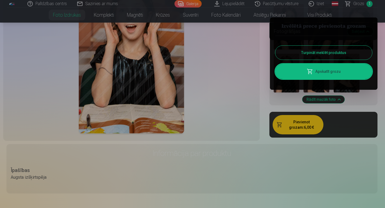
click at [348, 76] on link "Apskatīt grozu" at bounding box center [324, 71] width 97 height 15
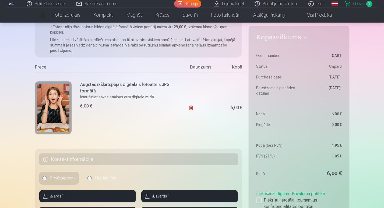
scroll to position [65, 0]
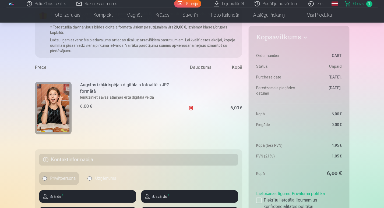
click at [200, 109] on link "Noņemt" at bounding box center [200, 108] width 24 height 11
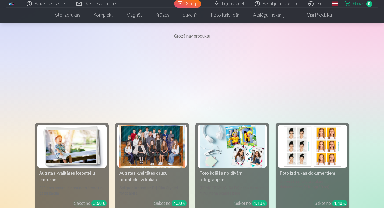
scroll to position [0, 0]
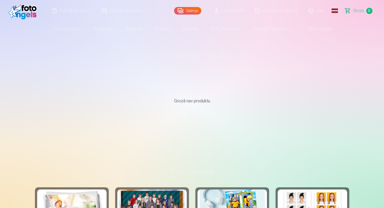
click at [266, 8] on link "Pasūtījumu vēsture" at bounding box center [277, 11] width 54 height 22
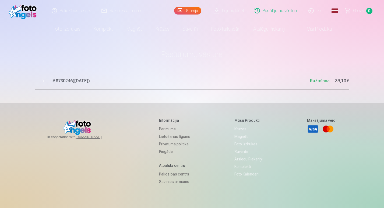
click at [113, 80] on span "# 8730246 ( 26.08.2025 )" at bounding box center [181, 81] width 258 height 6
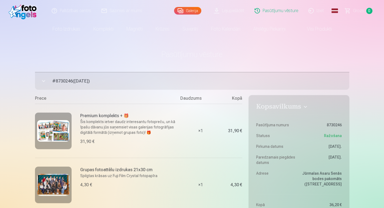
click at [280, 108] on h4 "Kopsavilkums" at bounding box center [298, 108] width 85 height 10
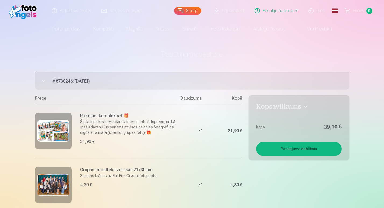
click at [280, 108] on h4 "Kopsavilkums" at bounding box center [298, 108] width 85 height 10
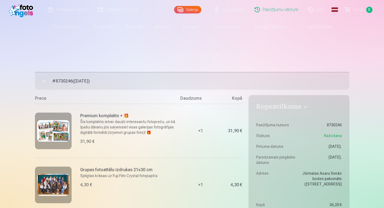
scroll to position [1, 0]
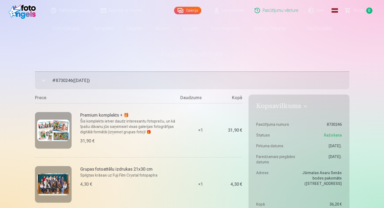
click at [280, 108] on h4 "Kopsavilkums" at bounding box center [298, 107] width 85 height 10
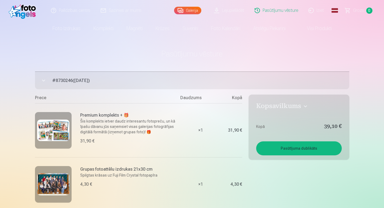
click at [280, 108] on h4 "Kopsavilkums" at bounding box center [298, 107] width 85 height 10
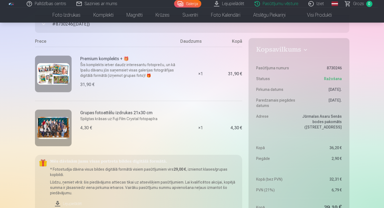
scroll to position [57, 0]
click at [334, 70] on dd "8730246" at bounding box center [322, 67] width 40 height 5
copy dd "8730246"
click at [355, 84] on div "Palīdzības centrs Sazinies ar mums Galerija Lejupielādēt Pasūtījumu vēsture Izi…" at bounding box center [192, 179] width 384 height 472
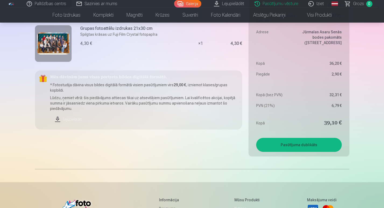
scroll to position [142, 0]
click at [310, 148] on button "Pasūtījuma dublikāts" at bounding box center [298, 145] width 85 height 14
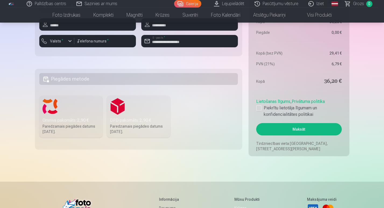
scroll to position [223, 0]
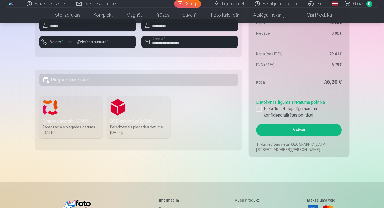
click at [184, 84] on h5 "Piegādes metode" at bounding box center [138, 80] width 199 height 12
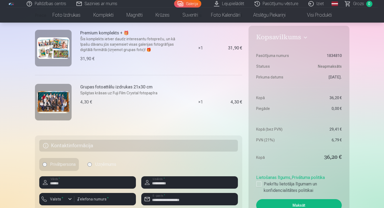
scroll to position [88, 0]
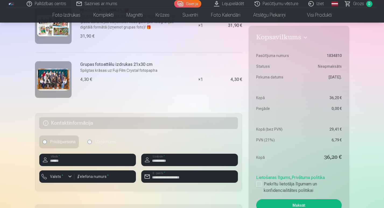
click at [104, 126] on h5 "Kontaktinformācija" at bounding box center [138, 123] width 199 height 12
click at [76, 122] on h5 "Kontaktinformācija" at bounding box center [138, 123] width 199 height 12
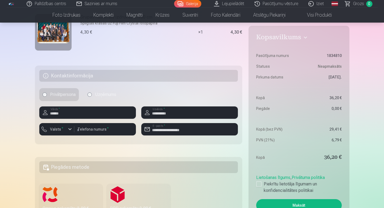
scroll to position [135, 0]
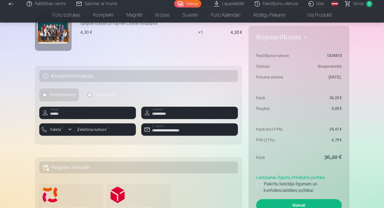
click at [104, 94] on label "Uzņēmums" at bounding box center [101, 95] width 35 height 13
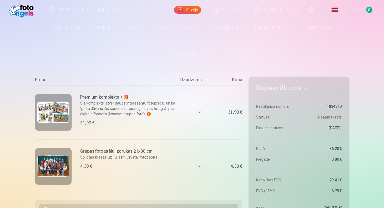
scroll to position [0, 0]
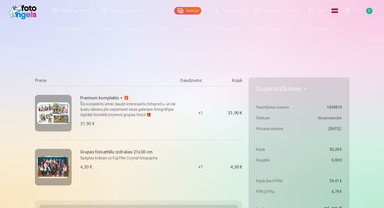
click at [230, 10] on link "Lejupielādēt" at bounding box center [229, 11] width 41 height 22
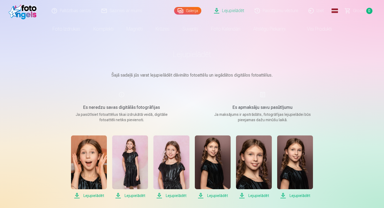
click at [318, 16] on link "Iziet" at bounding box center [317, 11] width 26 height 22
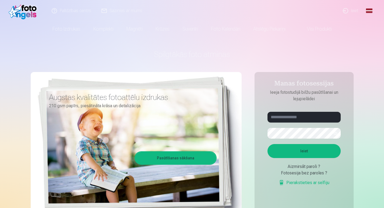
click at [348, 12] on link "Ieiet" at bounding box center [351, 11] width 26 height 22
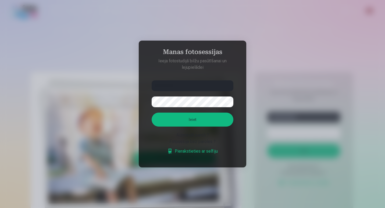
type input "**********"
click at [152, 113] on button "Ieiet" at bounding box center [193, 120] width 82 height 14
